Goal: Task Accomplishment & Management: Complete application form

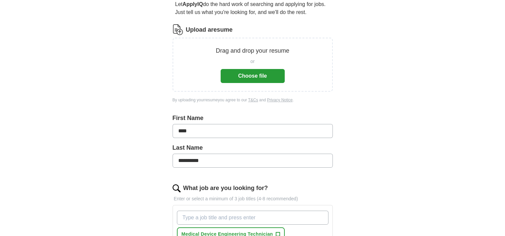
click at [259, 79] on button "Choose file" at bounding box center [253, 76] width 64 height 14
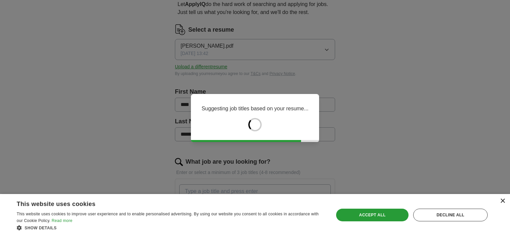
click at [504, 201] on div "×" at bounding box center [502, 201] width 5 height 5
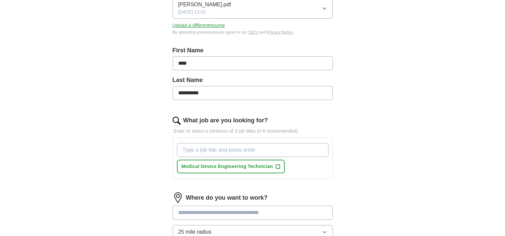
scroll to position [134, 0]
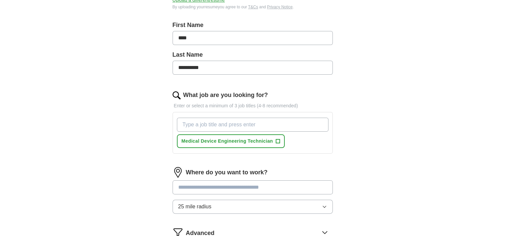
click at [217, 123] on input "What job are you looking for?" at bounding box center [253, 125] width 152 height 14
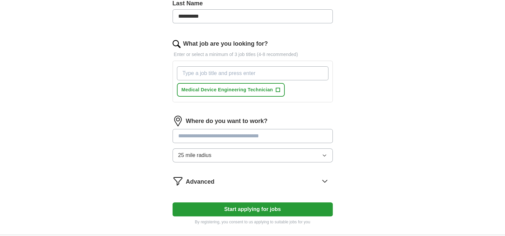
scroll to position [200, 0]
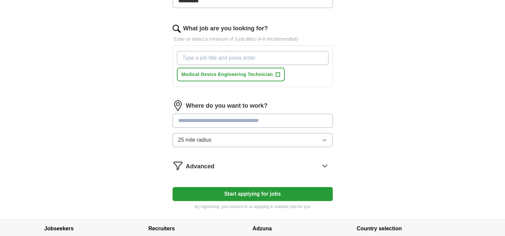
click at [232, 118] on div "Where do you want to work? 25 mile radius" at bounding box center [253, 126] width 160 height 52
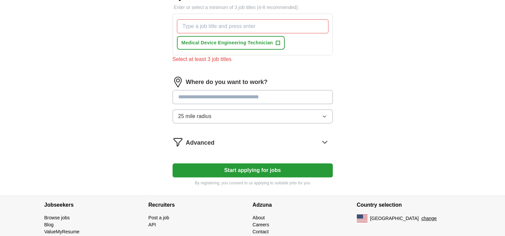
scroll to position [234, 0]
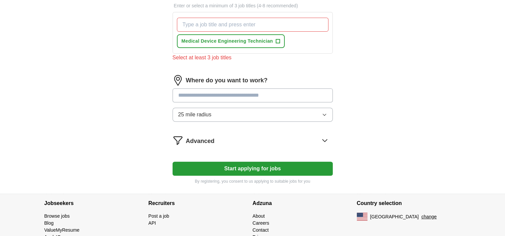
click at [322, 115] on button "25 mile radius" at bounding box center [253, 115] width 160 height 14
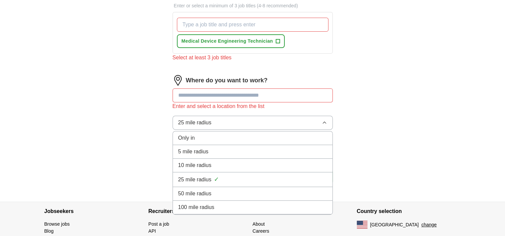
click at [234, 192] on div "50 mile radius" at bounding box center [252, 194] width 149 height 8
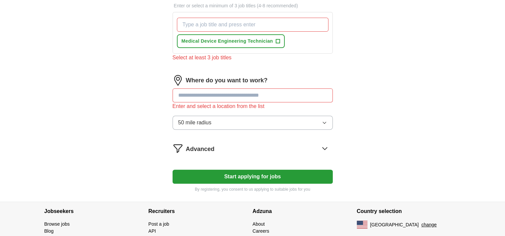
click at [292, 98] on input at bounding box center [253, 95] width 160 height 14
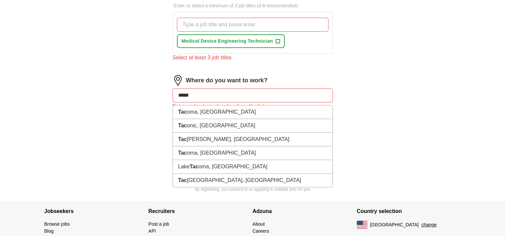
type input "******"
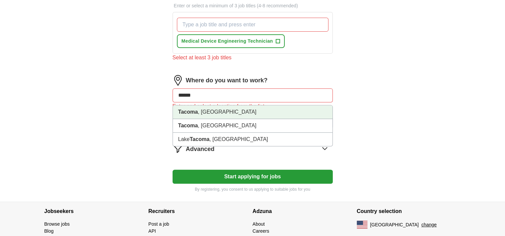
click at [215, 111] on li "Tacoma , [GEOGRAPHIC_DATA]" at bounding box center [253, 112] width 160 height 14
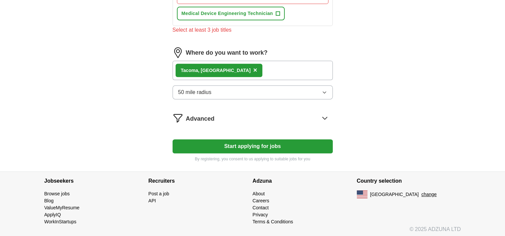
scroll to position [263, 0]
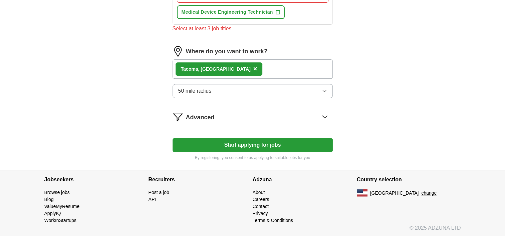
click at [322, 118] on icon at bounding box center [324, 116] width 11 height 11
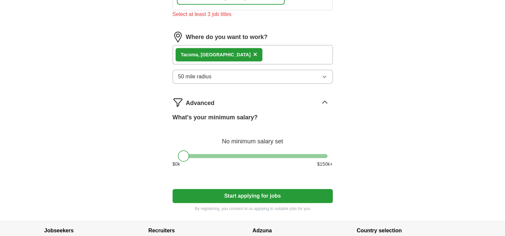
scroll to position [296, 0]
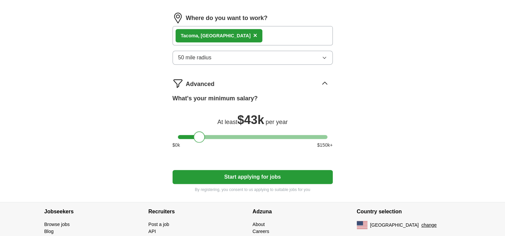
drag, startPoint x: 187, startPoint y: 137, endPoint x: 203, endPoint y: 139, distance: 16.6
click at [203, 139] on div at bounding box center [199, 137] width 11 height 11
click at [254, 179] on button "Start applying for jobs" at bounding box center [253, 177] width 160 height 14
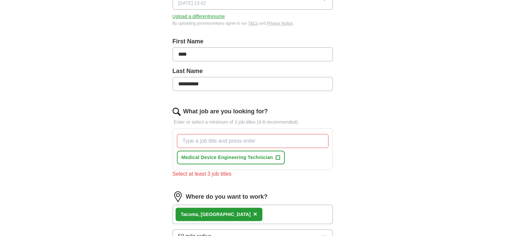
scroll to position [134, 0]
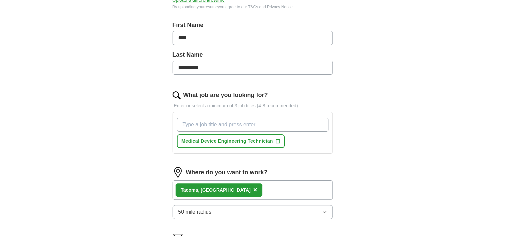
click at [237, 126] on input "What job are you looking for?" at bounding box center [253, 125] width 152 height 14
click at [276, 142] on span "+" at bounding box center [278, 141] width 4 height 5
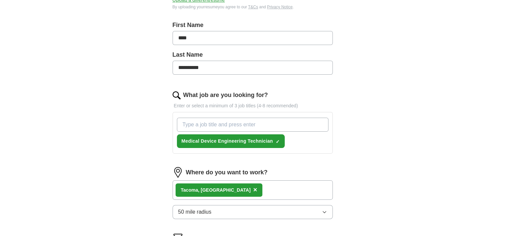
click at [217, 128] on input "What job are you looking for?" at bounding box center [253, 125] width 152 height 14
type input "m"
type input "t"
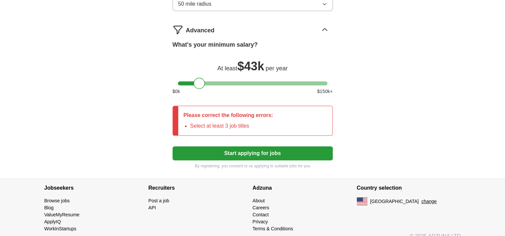
scroll to position [358, 0]
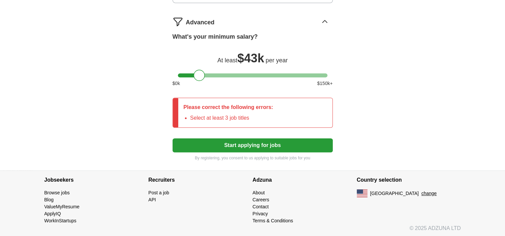
click at [258, 146] on button "Start applying for jobs" at bounding box center [253, 146] width 160 height 14
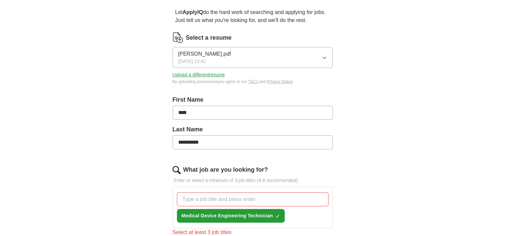
scroll to position [24, 0]
